Goal: Find specific page/section: Find specific page/section

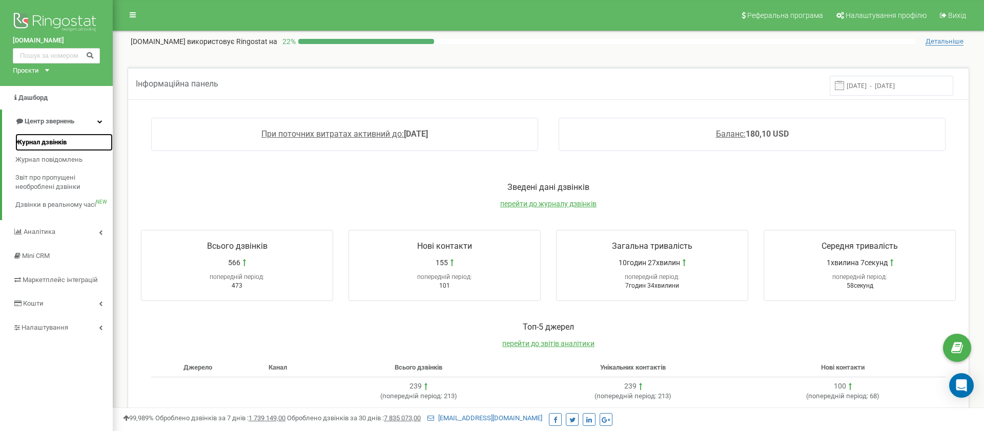
click at [51, 142] on span "Журнал дзвінків" at bounding box center [40, 143] width 51 height 10
click at [48, 146] on span "Журнал дзвінків" at bounding box center [40, 143] width 51 height 10
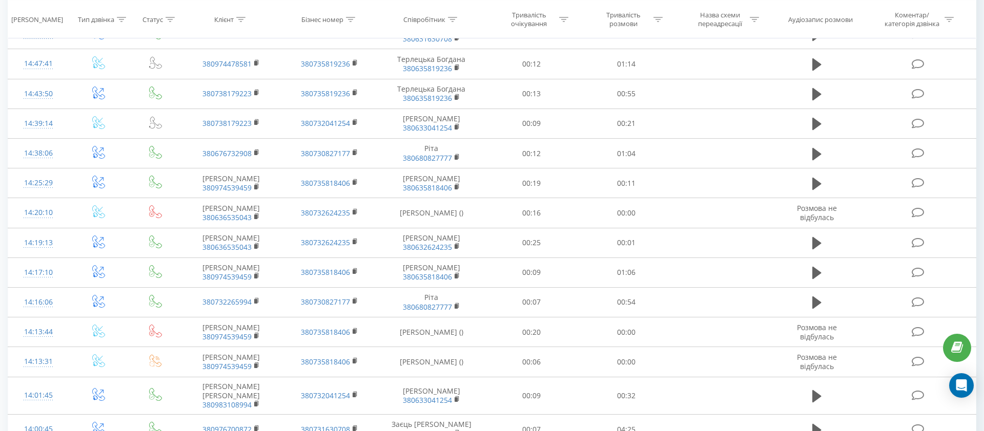
scroll to position [538, 0]
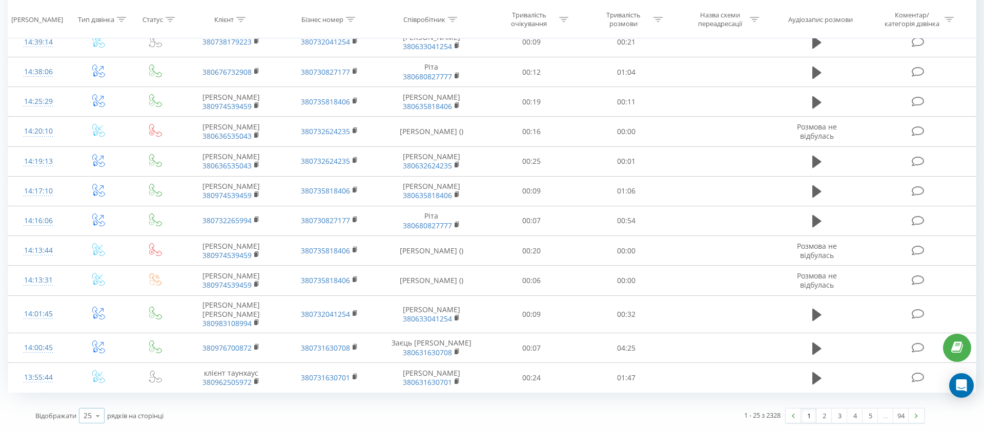
click at [97, 419] on icon at bounding box center [97, 416] width 15 height 20
click at [97, 404] on div "100" at bounding box center [91, 401] width 25 height 15
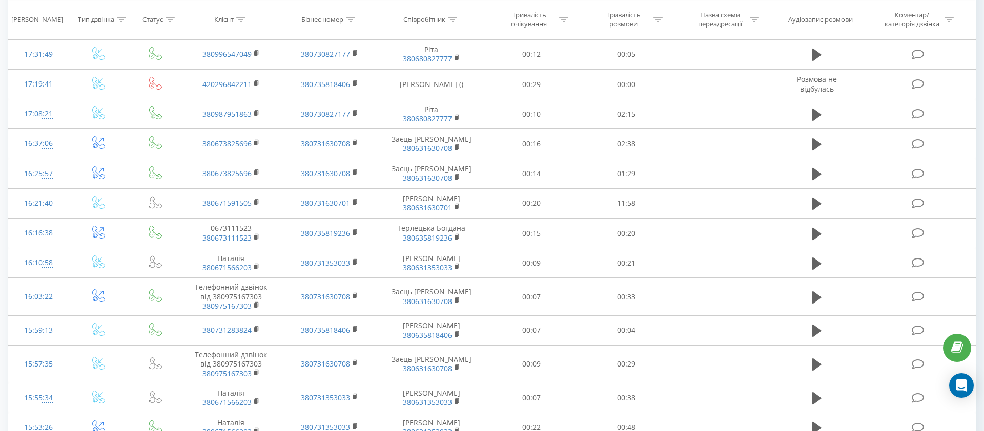
scroll to position [2810, 0]
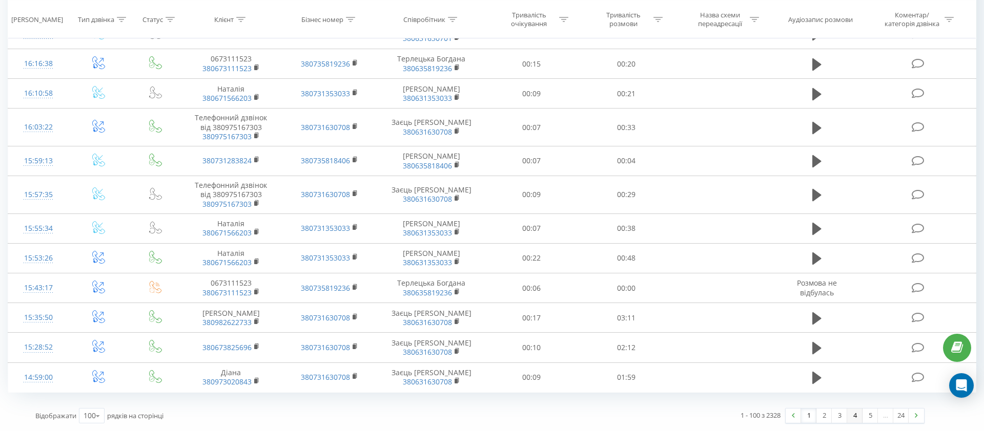
click at [854, 416] on link "4" at bounding box center [854, 416] width 15 height 14
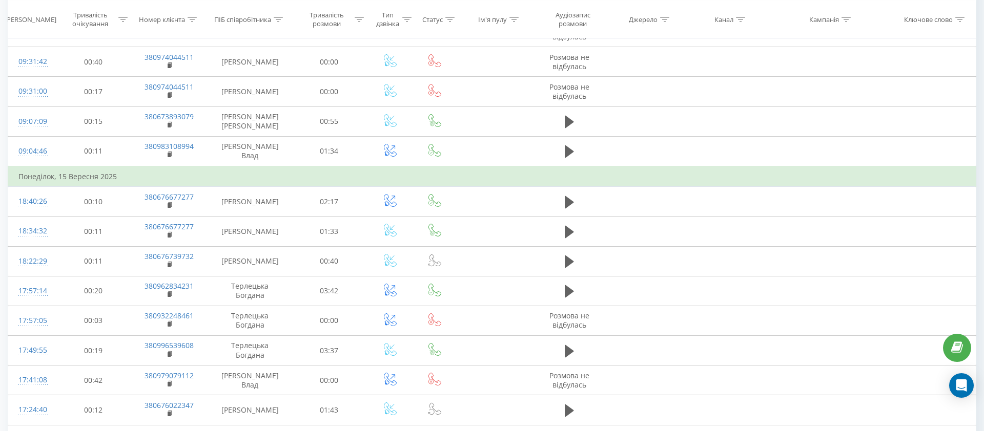
scroll to position [2762, 0]
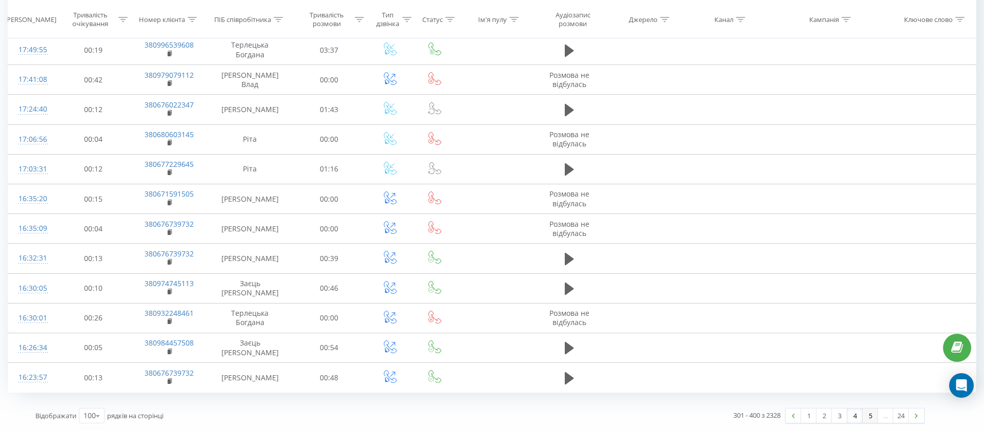
click at [873, 417] on link "5" at bounding box center [869, 416] width 15 height 14
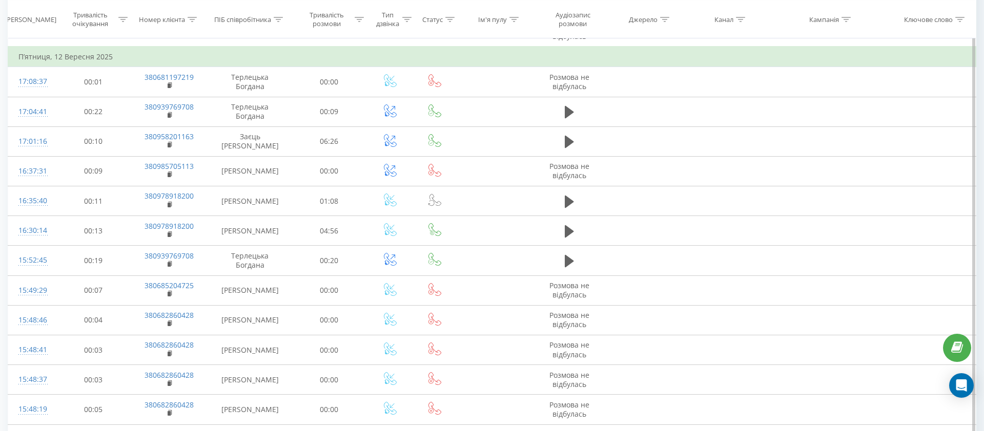
scroll to position [2115, 0]
